Goal: Information Seeking & Learning: Learn about a topic

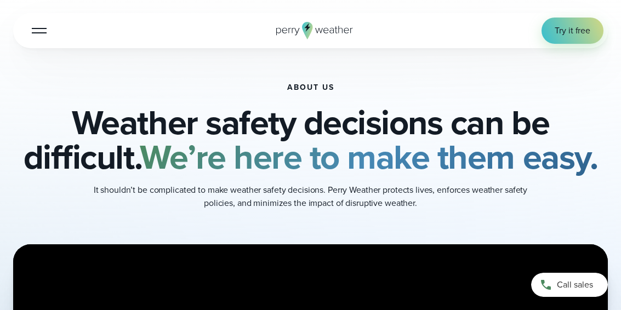
click at [38, 31] on div at bounding box center [39, 30] width 15 height 1
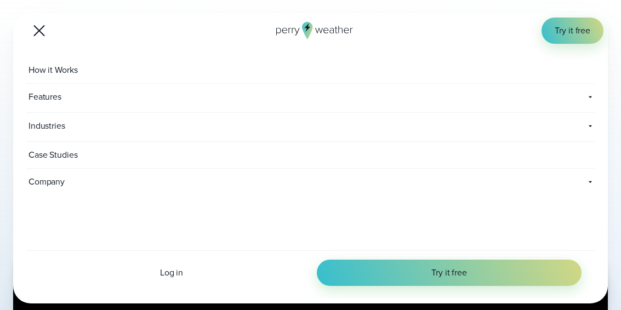
click at [444, 180] on icon at bounding box center [589, 181] width 9 height 9
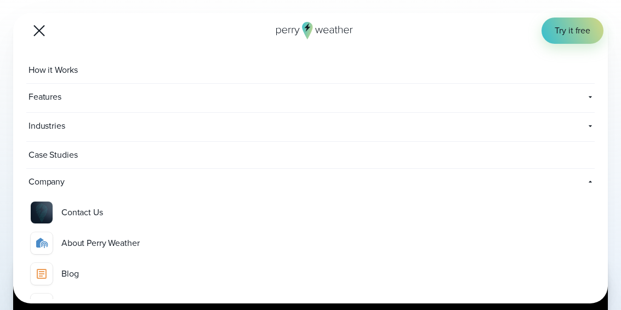
click at [444, 180] on icon at bounding box center [589, 181] width 9 height 9
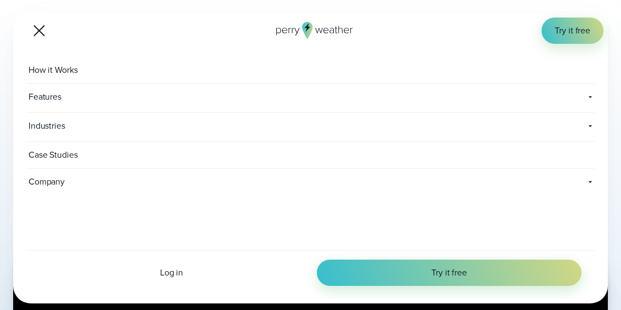
click at [444, 180] on icon at bounding box center [589, 181] width 9 height 9
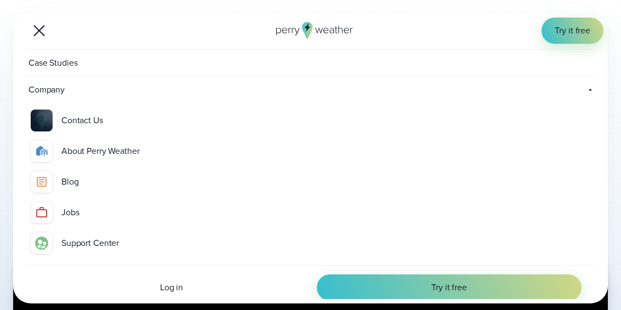
scroll to position [106, 0]
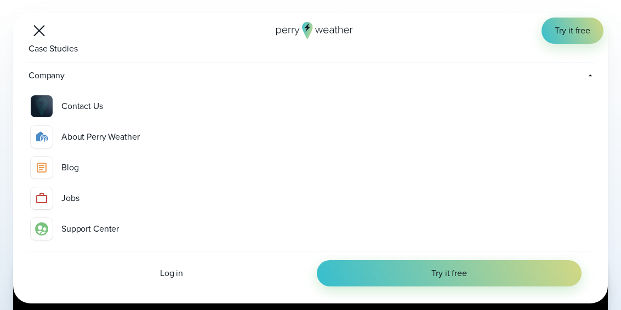
click at [93, 139] on div "About Perry Weather" at bounding box center [325, 136] width 529 height 13
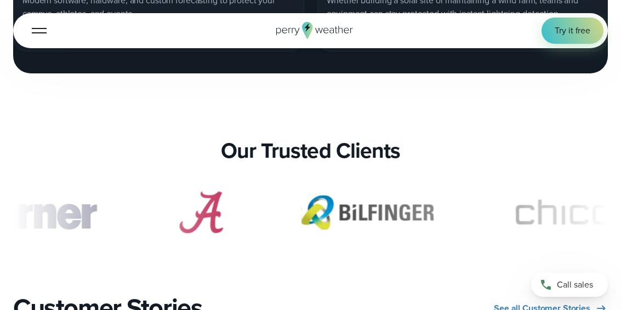
scroll to position [2121, 0]
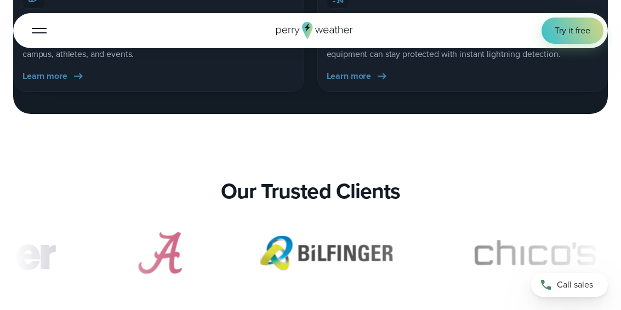
click at [32, 34] on button "Open Menu" at bounding box center [39, 31] width 26 height 26
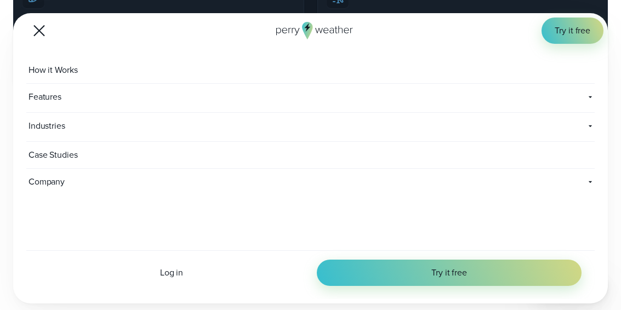
click at [42, 28] on button "Open Menu" at bounding box center [39, 31] width 26 height 26
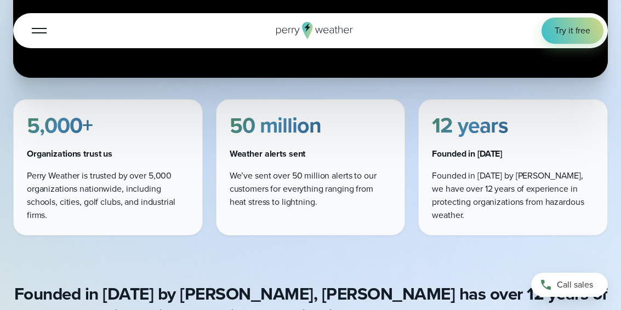
scroll to position [510, 0]
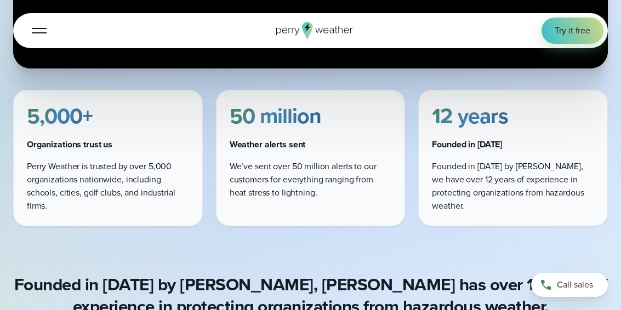
click at [40, 26] on button "Open Menu" at bounding box center [39, 31] width 26 height 26
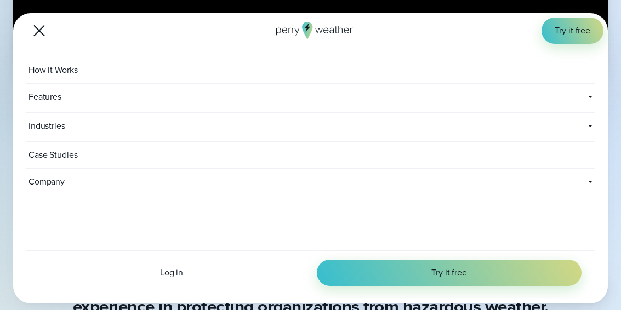
click at [590, 98] on icon at bounding box center [589, 97] width 9 height 9
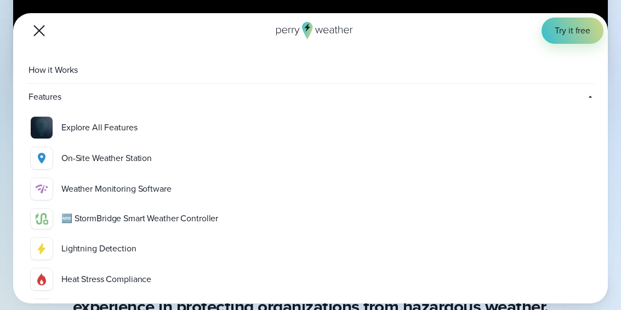
click at [590, 99] on icon at bounding box center [589, 97] width 9 height 9
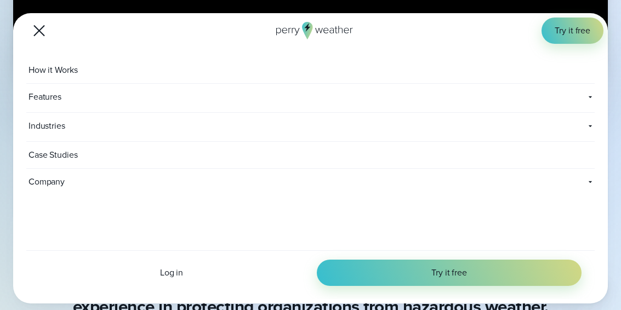
click at [589, 179] on icon at bounding box center [589, 181] width 9 height 9
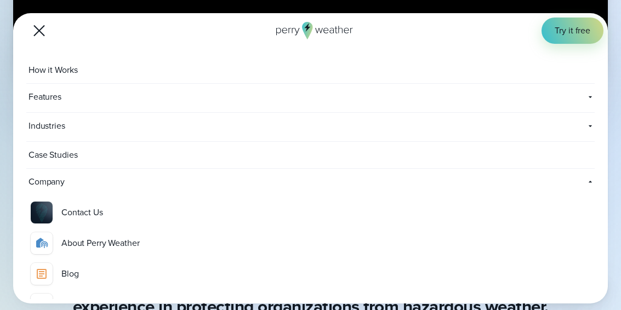
scroll to position [106, 0]
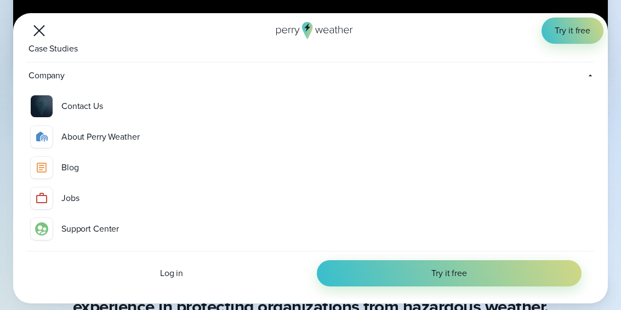
click at [131, 135] on div "About Perry Weather" at bounding box center [325, 136] width 529 height 13
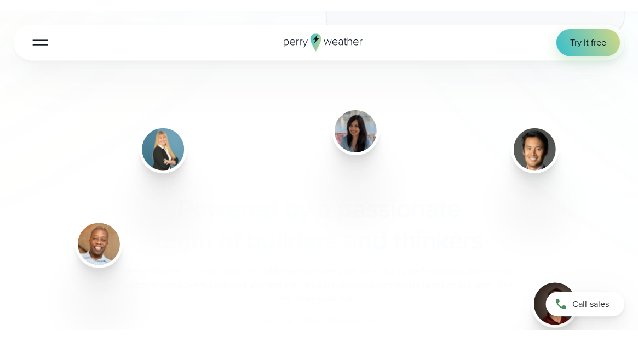
scroll to position [1283, 0]
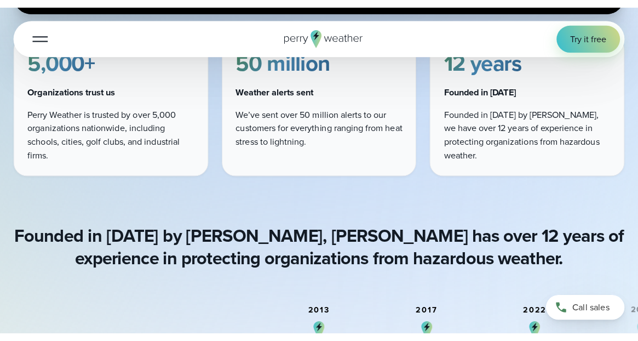
scroll to position [571, 0]
